Goal: Task Accomplishment & Management: Manage account settings

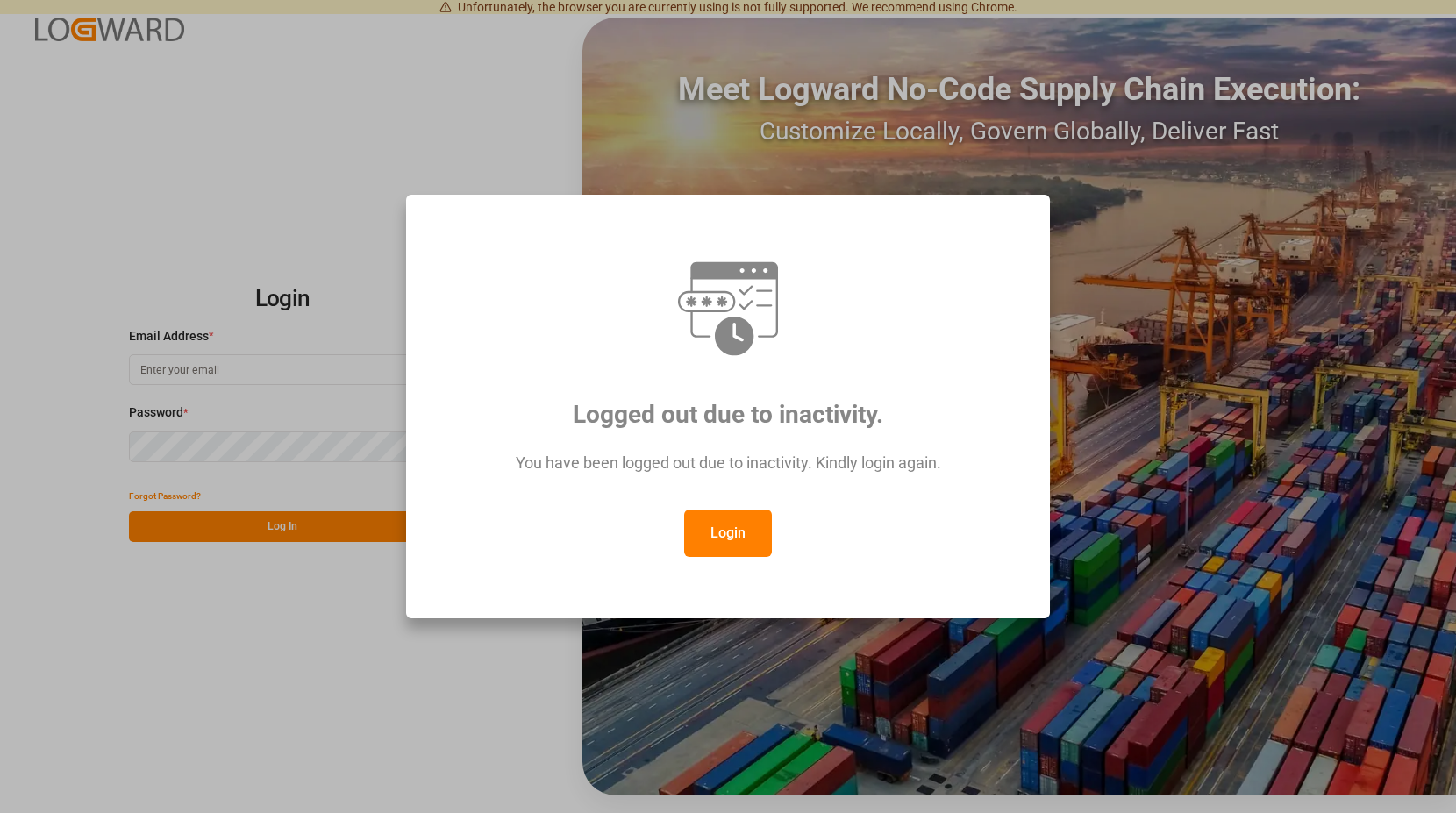
type input "[PERSON_NAME][EMAIL_ADDRESS][PERSON_NAME][DOMAIN_NAME]"
click at [726, 523] on button "Login" at bounding box center [728, 534] width 87 height 48
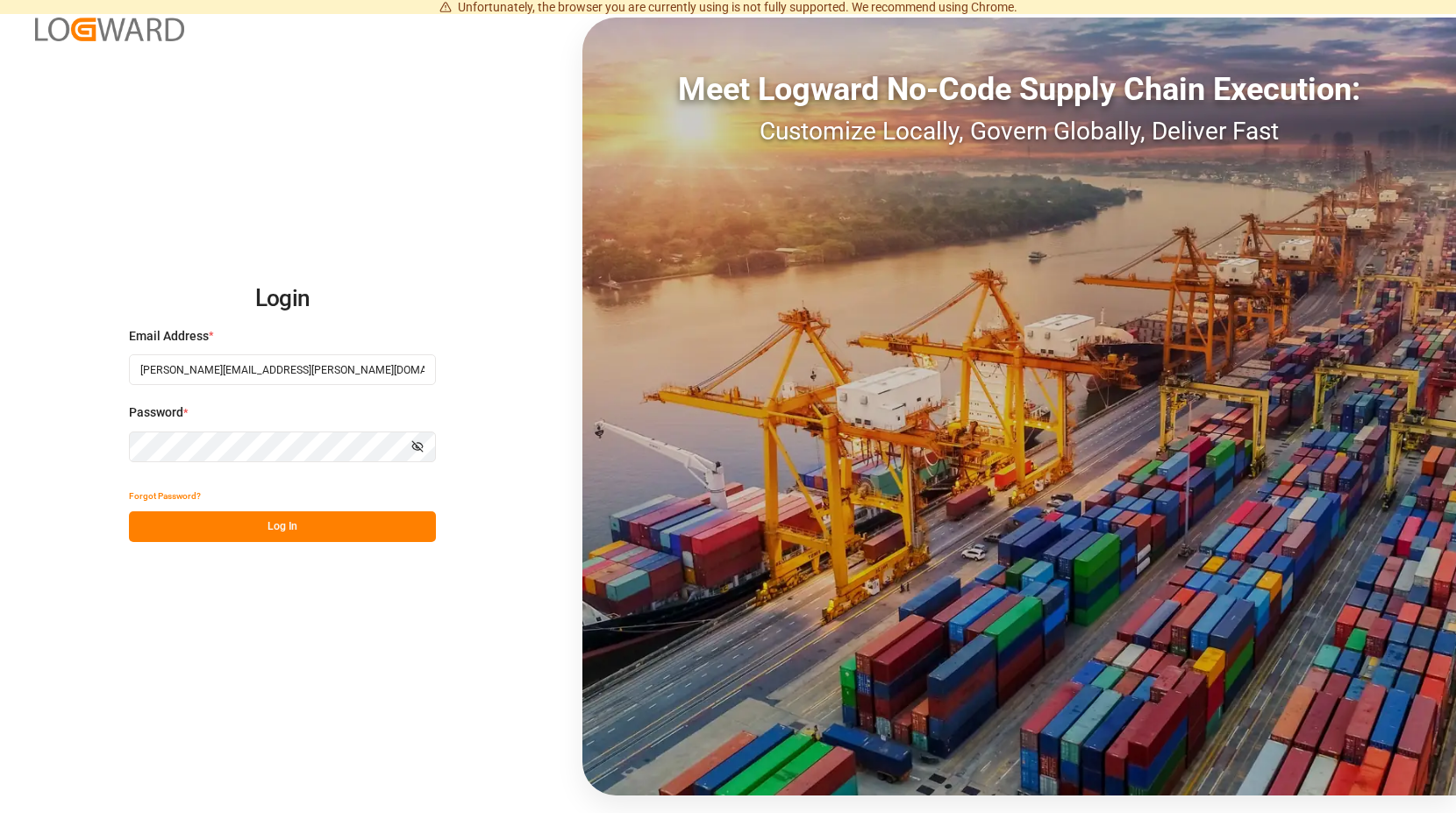
click at [292, 529] on button "Log In" at bounding box center [283, 527] width 307 height 31
